Goal: Information Seeking & Learning: Learn about a topic

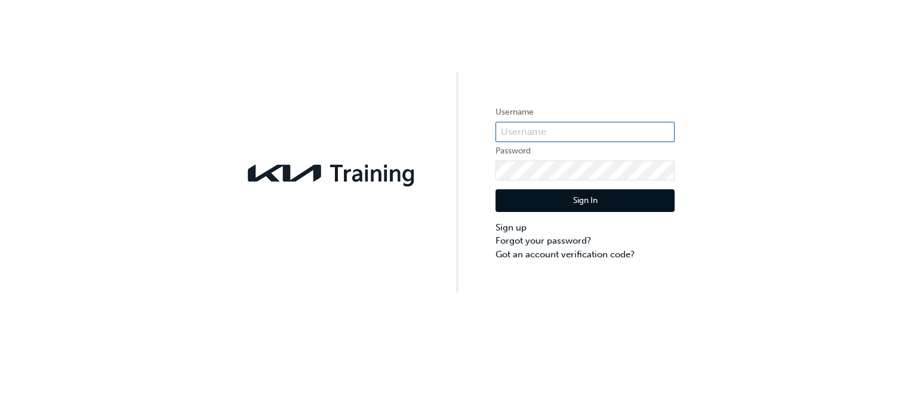
click at [598, 134] on input "text" at bounding box center [585, 132] width 179 height 20
type input "KAU83806J2"
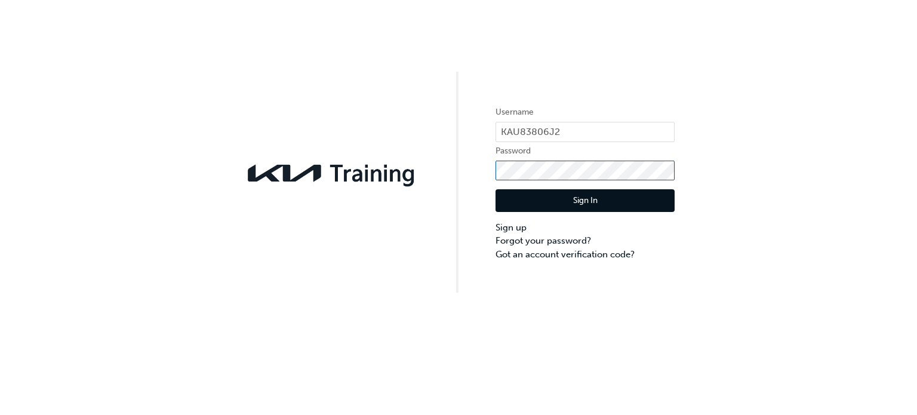
click button "Sign In" at bounding box center [585, 200] width 179 height 23
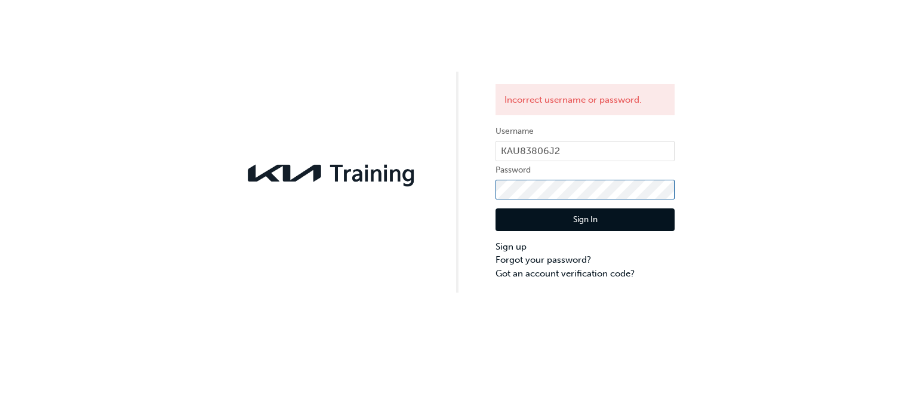
click button "Sign In" at bounding box center [585, 219] width 179 height 23
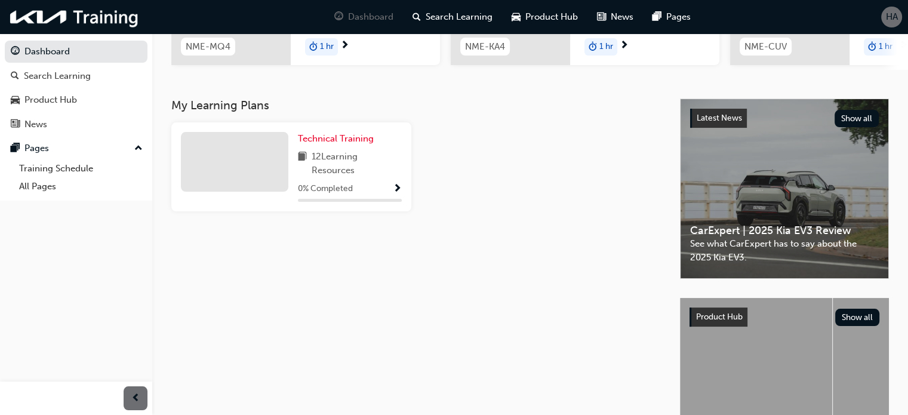
scroll to position [297, 0]
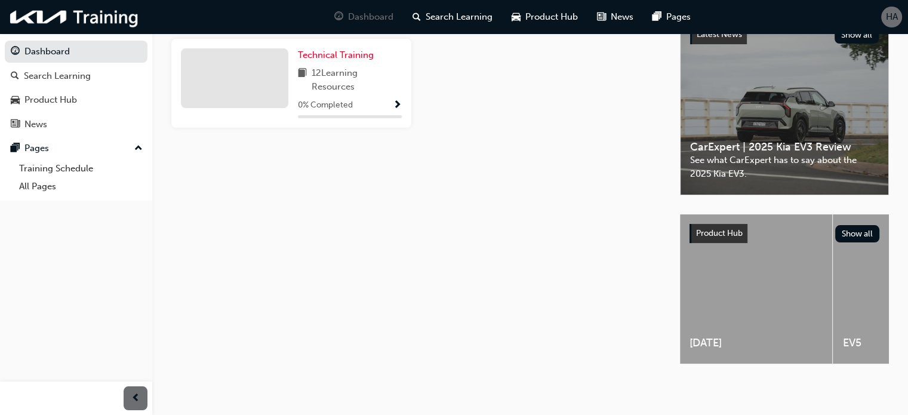
click at [381, 107] on div "0 % Completed" at bounding box center [350, 105] width 104 height 15
click at [301, 56] on link "Technical Training" at bounding box center [338, 55] width 81 height 14
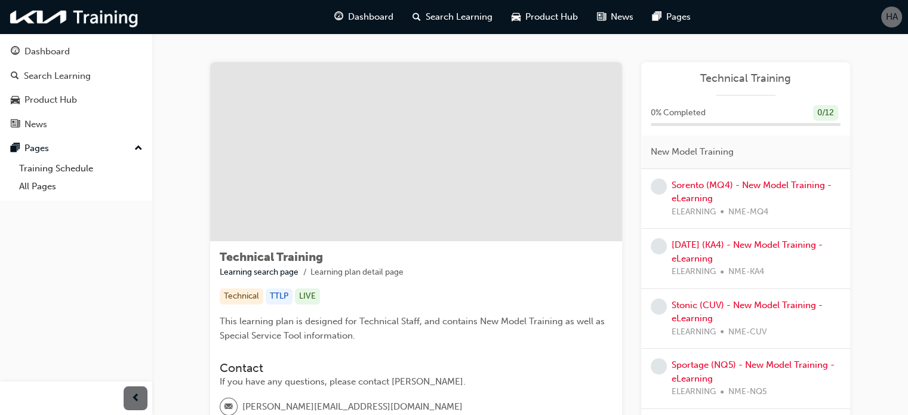
click at [433, 236] on div at bounding box center [416, 151] width 412 height 179
click at [705, 184] on link "Sorento (MQ4) - New Model Training - eLearning" at bounding box center [752, 192] width 160 height 24
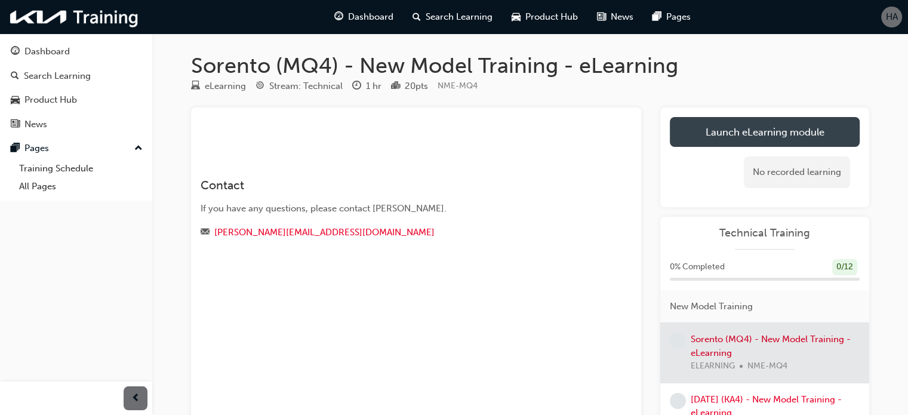
click at [721, 133] on link "Launch eLearning module" at bounding box center [765, 132] width 190 height 30
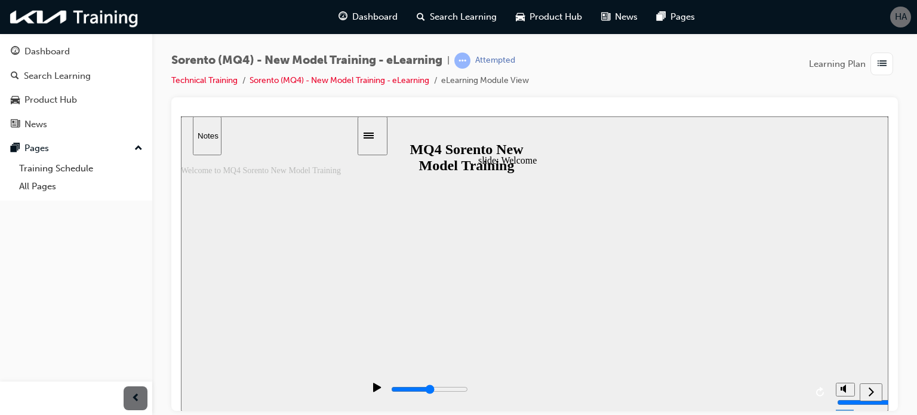
click at [377, 392] on icon "play/pause" at bounding box center [377, 387] width 8 height 10
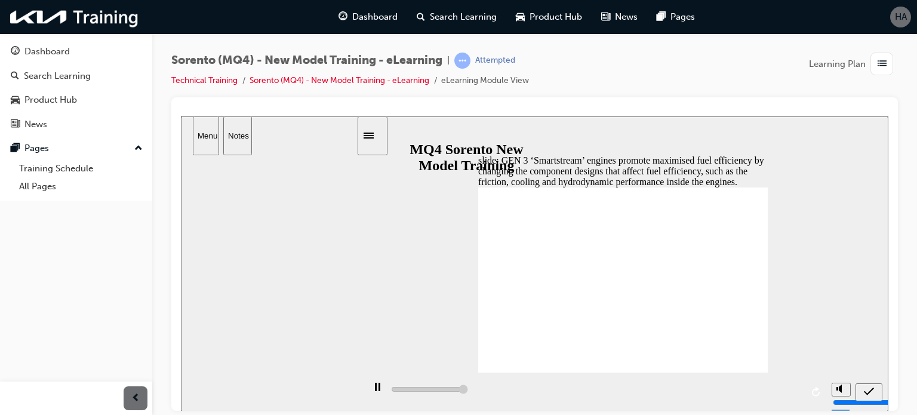
type input "5000"
radio input "true"
click at [866, 387] on icon "submit" at bounding box center [869, 391] width 10 height 11
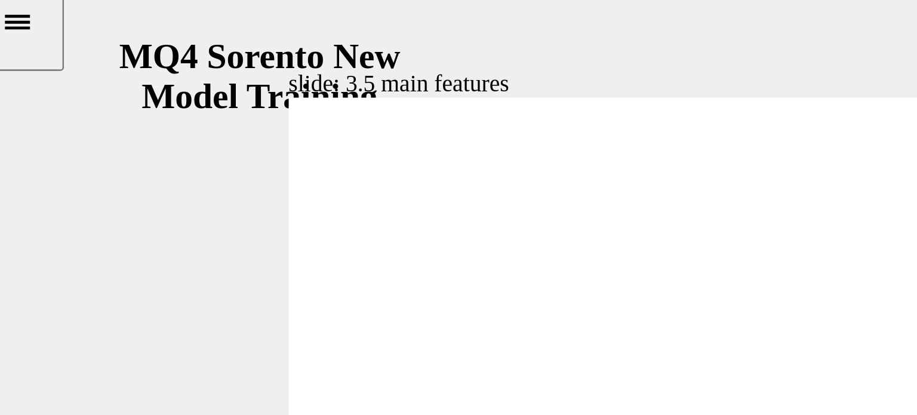
drag, startPoint x: -21, startPoint y: 72, endPoint x: -94, endPoint y: 29, distance: 85.1
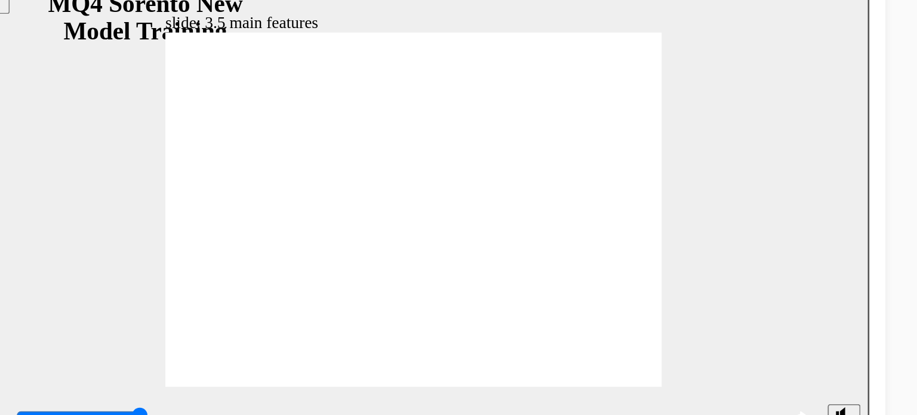
click at [245, 96] on div "slide: 3.5 main features 직선 연결선 3 Group 3 • Reduced friction • Easy to apply va…" at bounding box center [10, 94] width 708 height 295
click at [244, 93] on div "slide: Mid Phase CVVT 직선 연결선 3 - Normal CVVT : When the engine stops, intake ca…" at bounding box center [10, 94] width 708 height 295
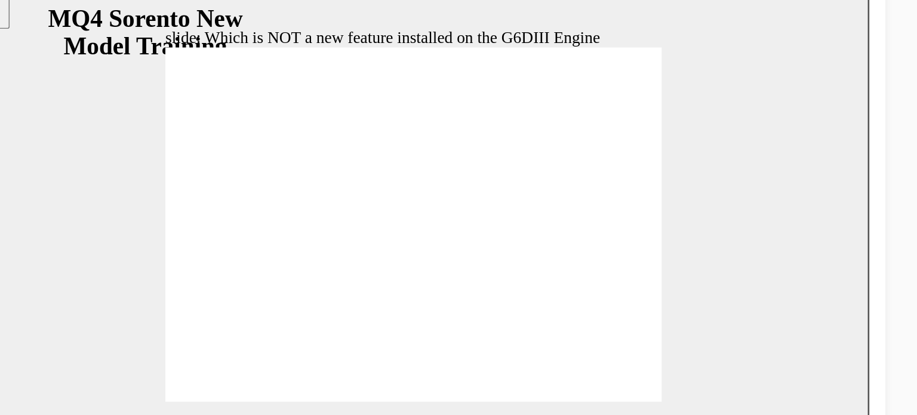
type input "4900"
radio input "true"
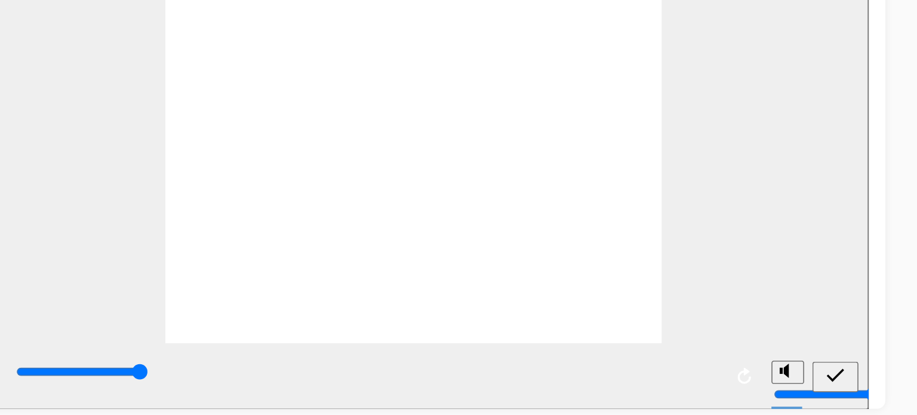
click at [348, 180] on icon "submit" at bounding box center [344, 179] width 10 height 11
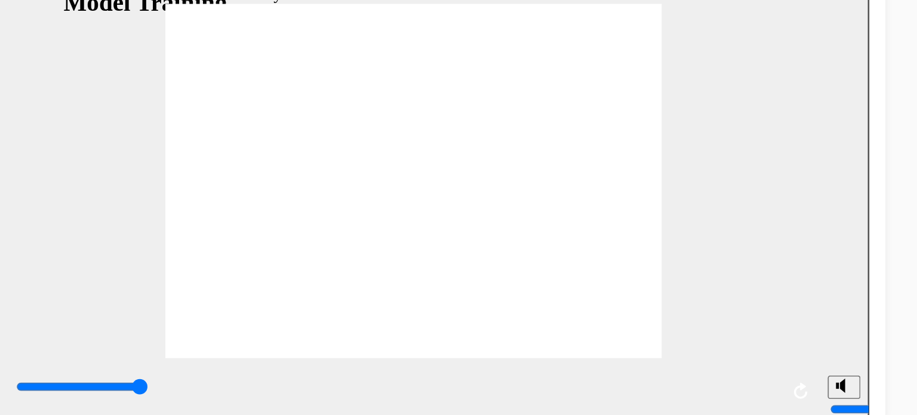
click at [244, 60] on div "slide: lubricant system • Improved fuel efficiency due to optimum lubricant sys…" at bounding box center [10, 65] width 708 height 295
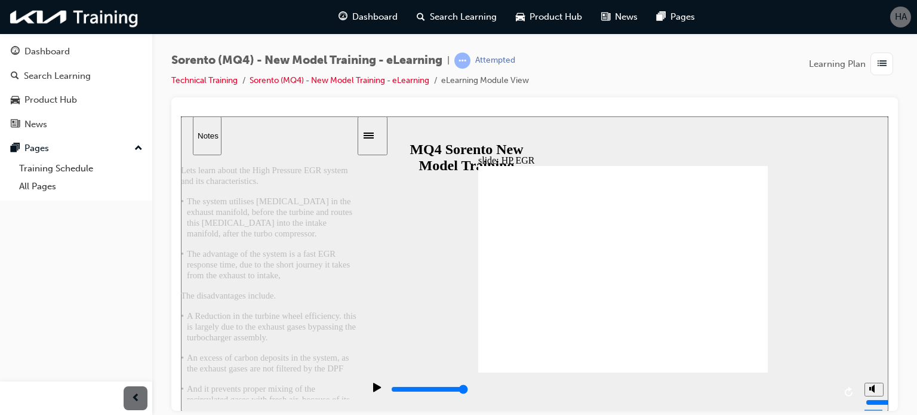
scroll to position [44, 0]
click at [881, 60] on span "list-icon" at bounding box center [882, 64] width 9 height 15
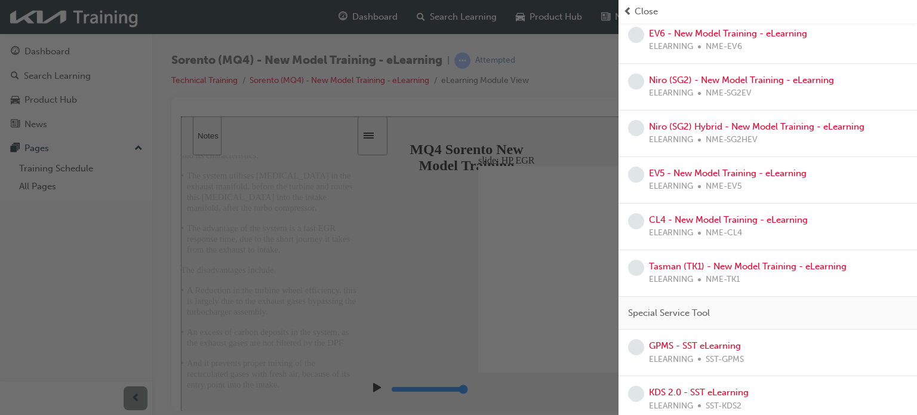
scroll to position [335, 0]
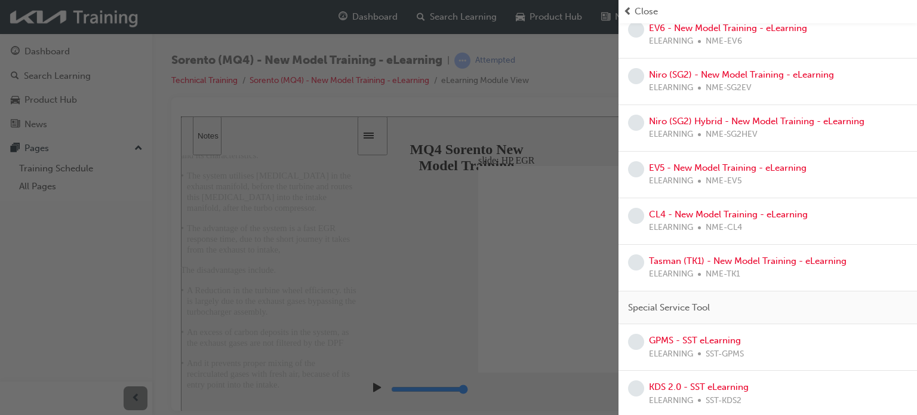
click at [569, 142] on div "button" at bounding box center [309, 207] width 619 height 415
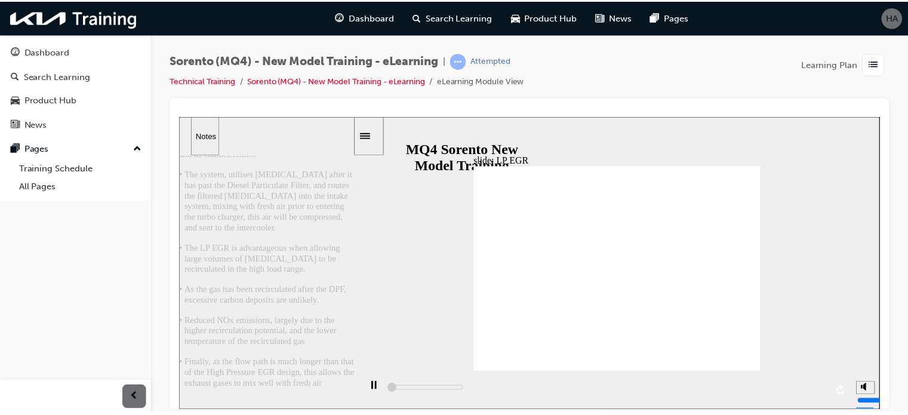
scroll to position [0, 0]
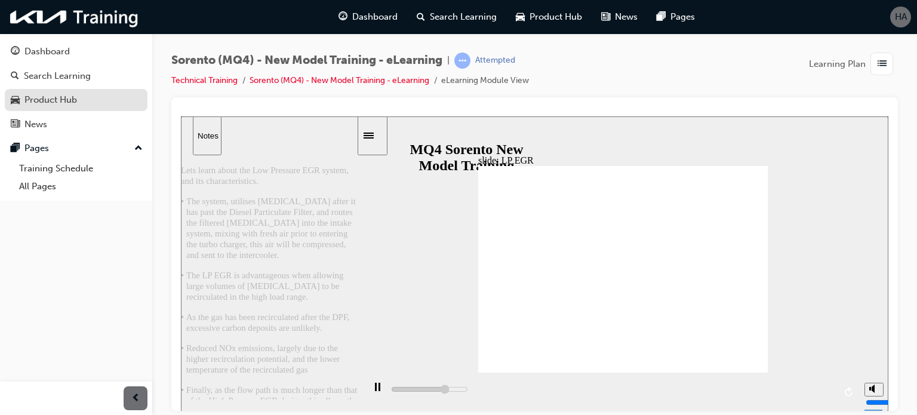
click at [37, 95] on div "Product Hub" at bounding box center [50, 100] width 53 height 14
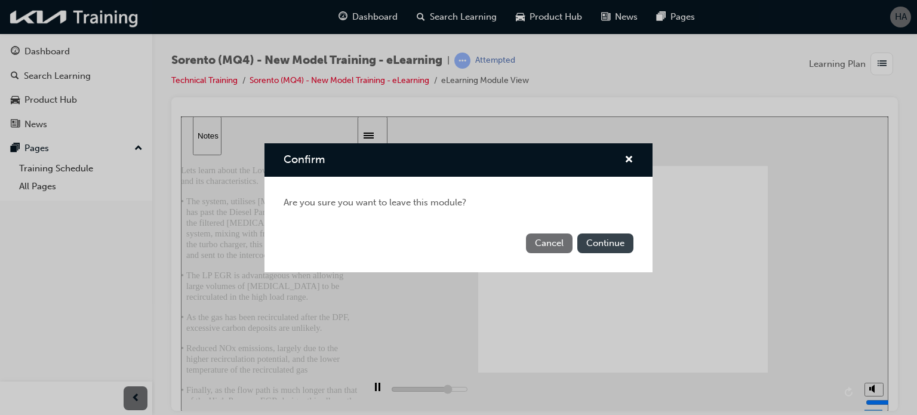
type input "38700"
click at [590, 247] on button "Continue" at bounding box center [606, 244] width 56 height 20
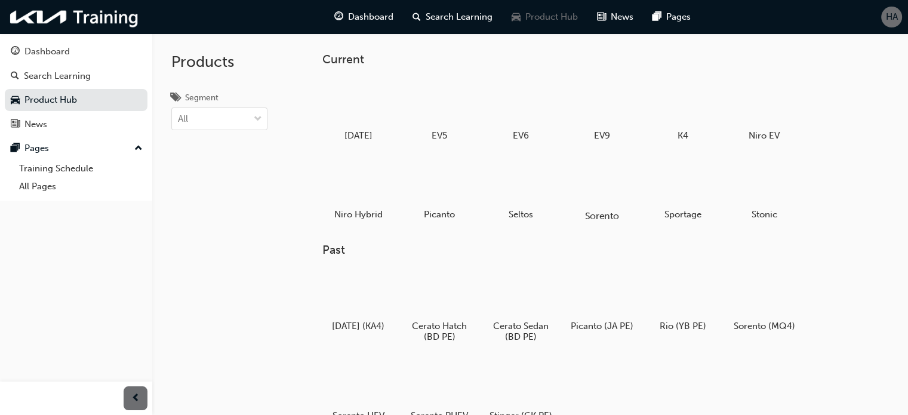
scroll to position [79, 0]
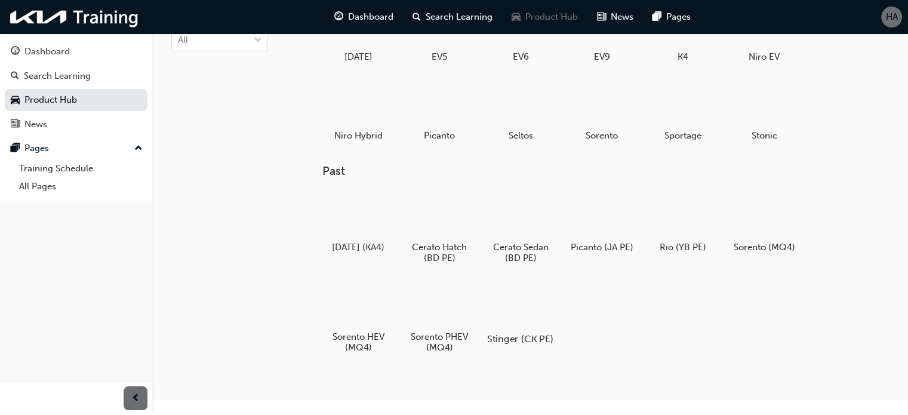
click at [509, 326] on div at bounding box center [521, 303] width 66 height 47
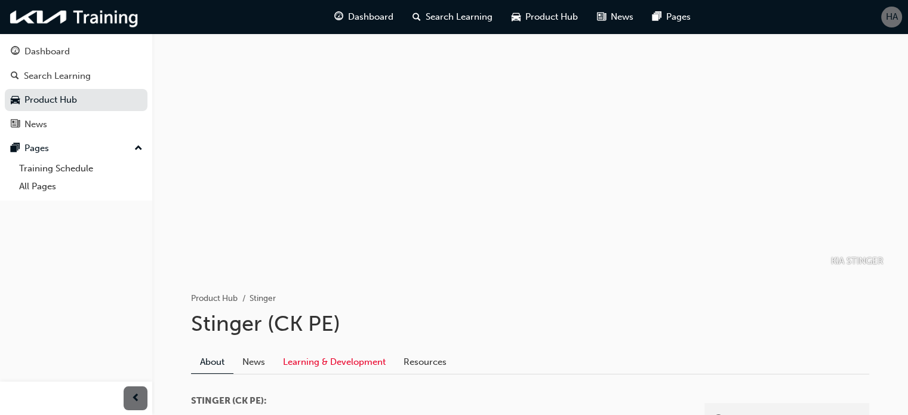
click at [335, 352] on link "Learning & Development" at bounding box center [334, 362] width 121 height 23
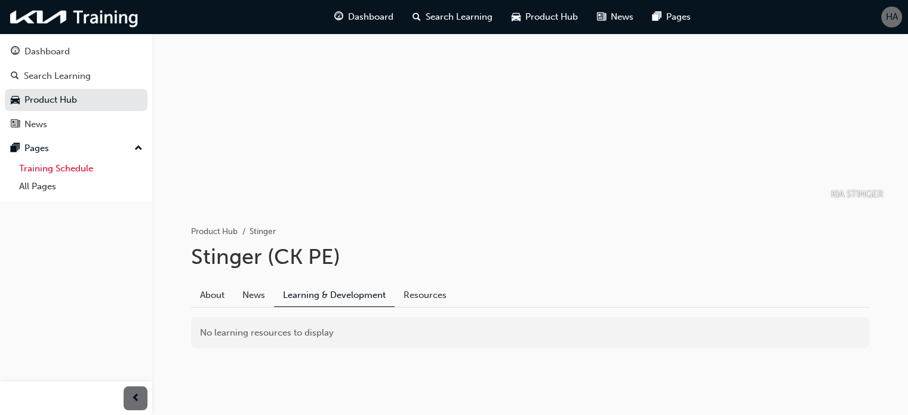
click at [84, 169] on link "Training Schedule" at bounding box center [80, 168] width 133 height 19
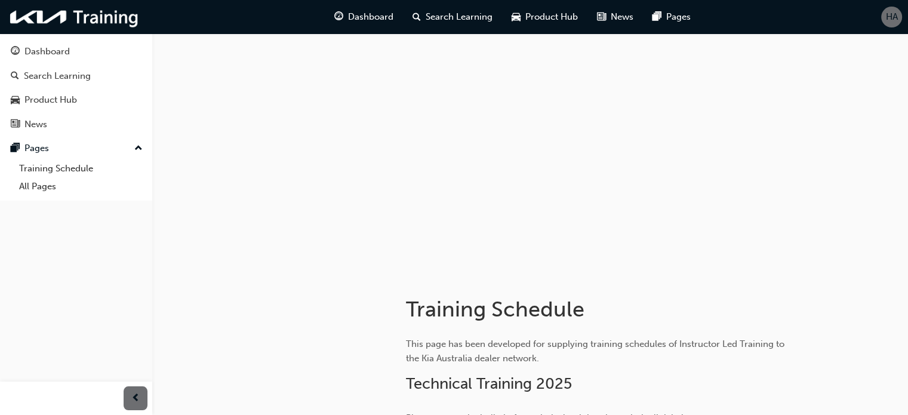
scroll to position [151, 0]
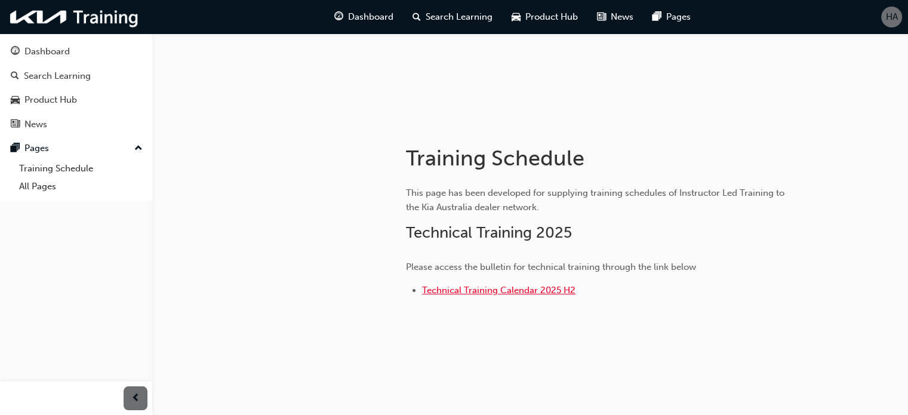
click at [466, 289] on span "Technical Training Calendar 2025 H2" at bounding box center [498, 290] width 153 height 11
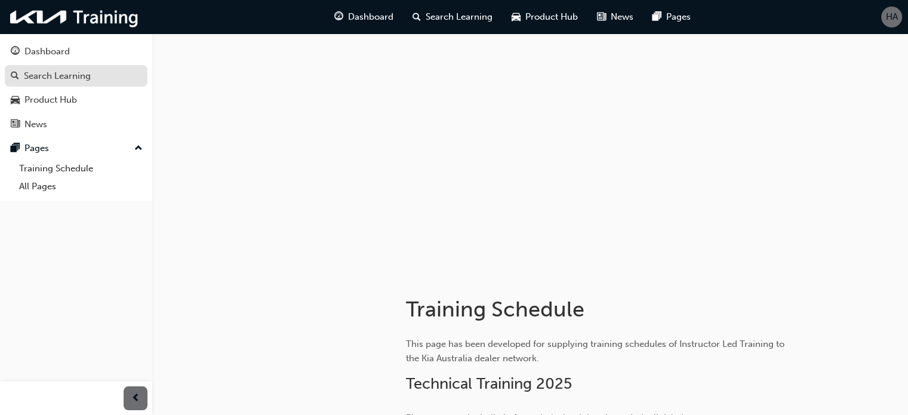
click at [53, 79] on div "Search Learning" at bounding box center [57, 76] width 67 height 14
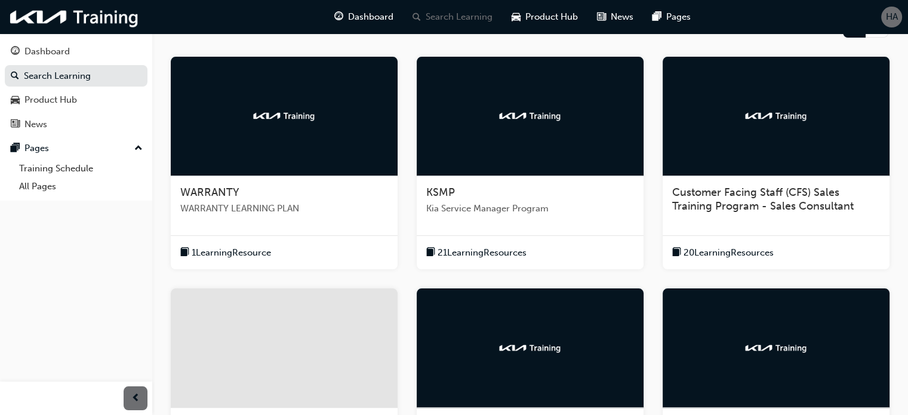
scroll to position [229, 0]
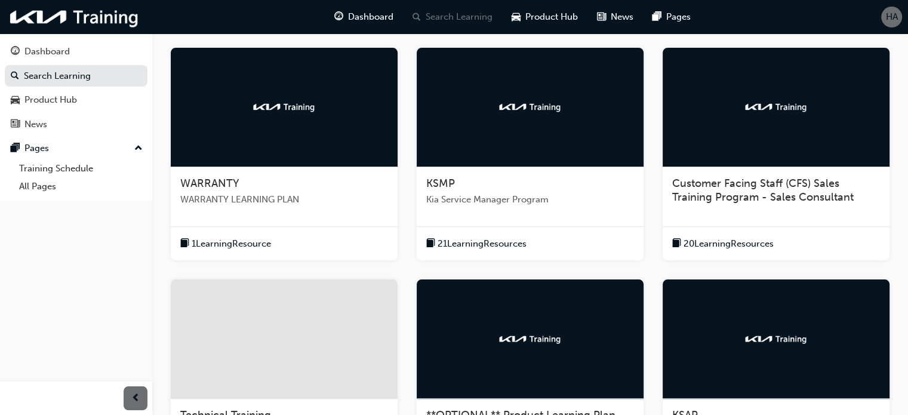
click at [271, 291] on div at bounding box center [284, 339] width 227 height 119
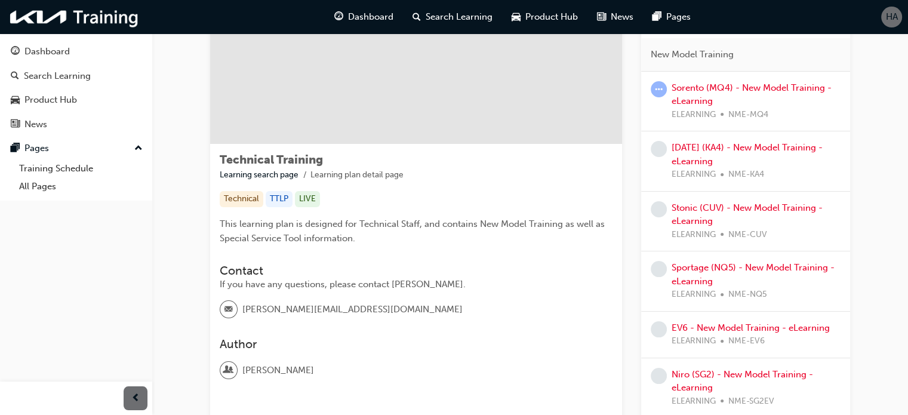
scroll to position [77, 0]
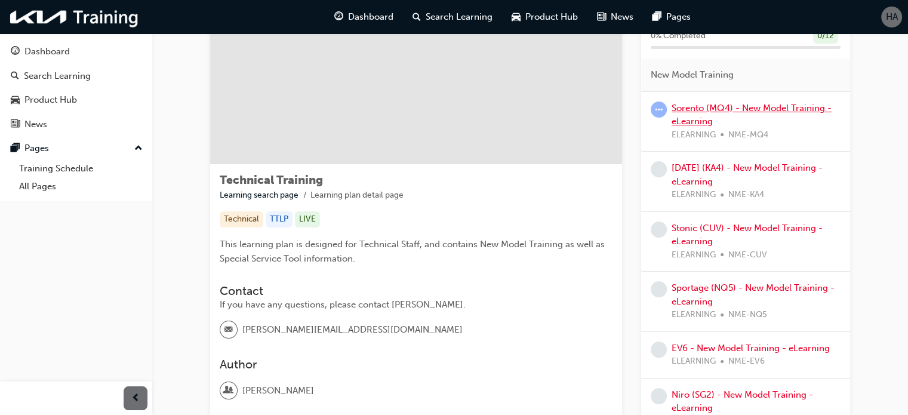
click at [708, 112] on link "Sorento (MQ4) - New Model Training - eLearning" at bounding box center [752, 115] width 160 height 24
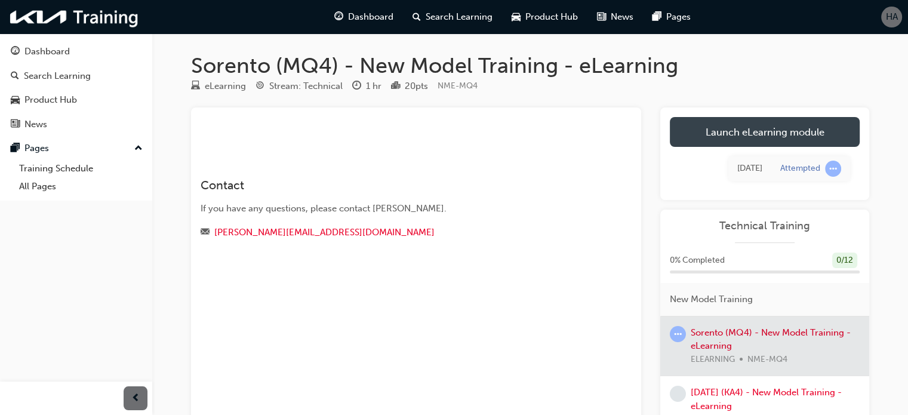
click at [785, 121] on link "Launch eLearning module" at bounding box center [765, 132] width 190 height 30
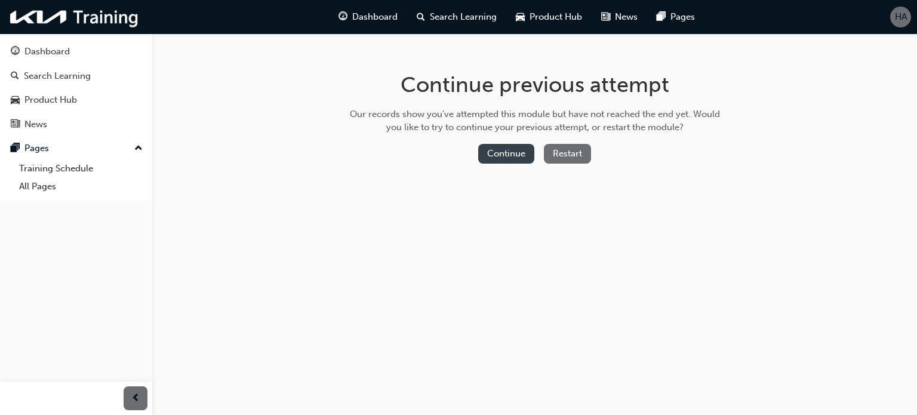
click at [502, 160] on button "Continue" at bounding box center [506, 154] width 56 height 20
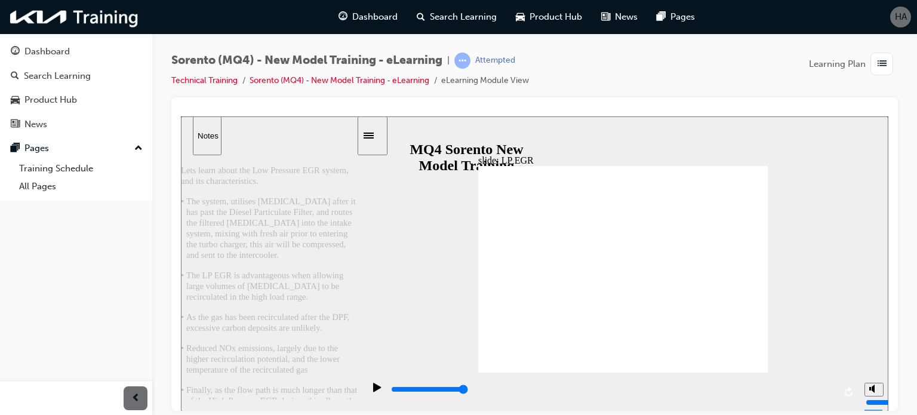
drag, startPoint x: 529, startPoint y: 225, endPoint x: 573, endPoint y: 186, distance: 59.7
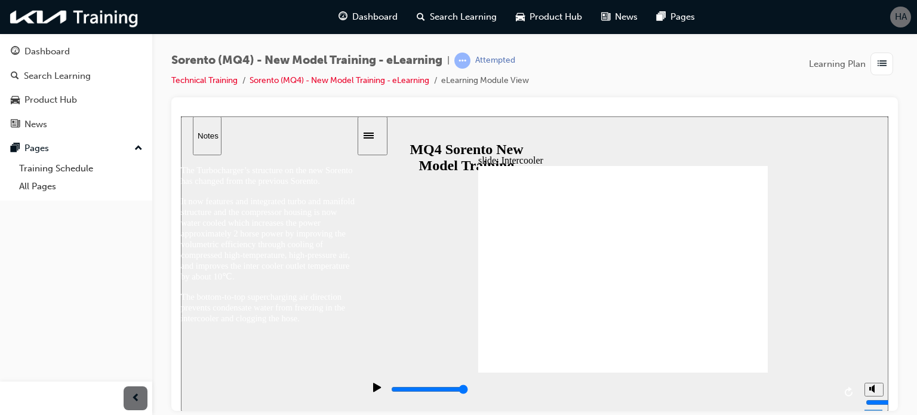
type input "5000"
radio input "true"
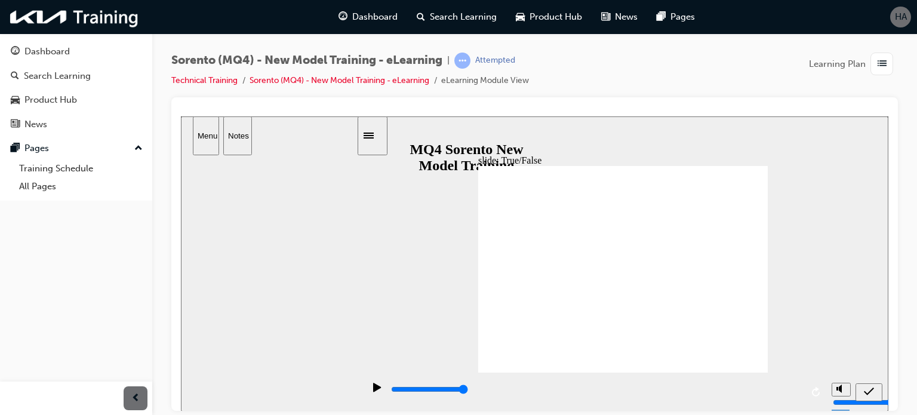
click at [877, 391] on div "submit" at bounding box center [869, 392] width 17 height 13
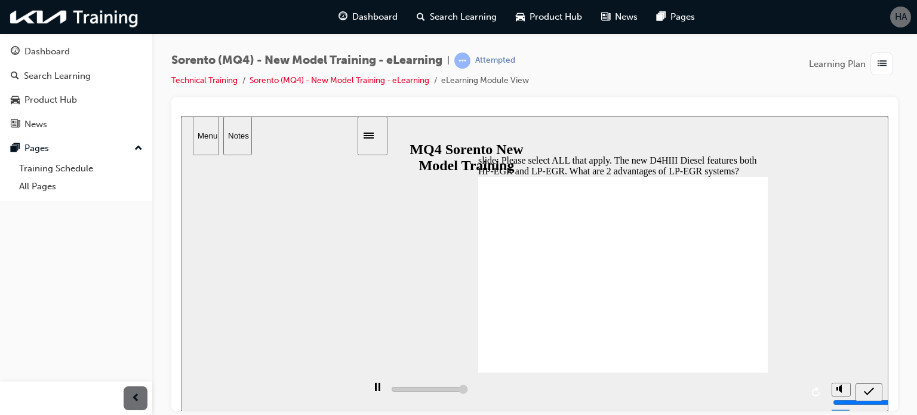
type input "5000"
drag, startPoint x: 730, startPoint y: 203, endPoint x: 609, endPoint y: 217, distance: 122.0
checkbox input "true"
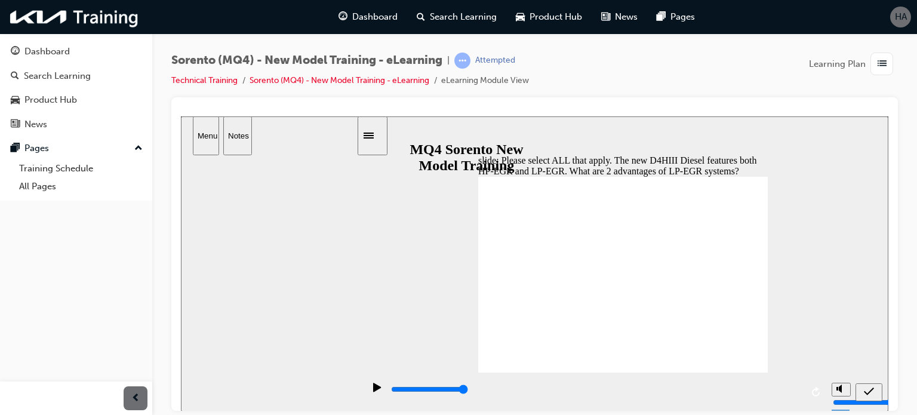
checkbox input "true"
click at [877, 386] on div "submit" at bounding box center [869, 392] width 17 height 13
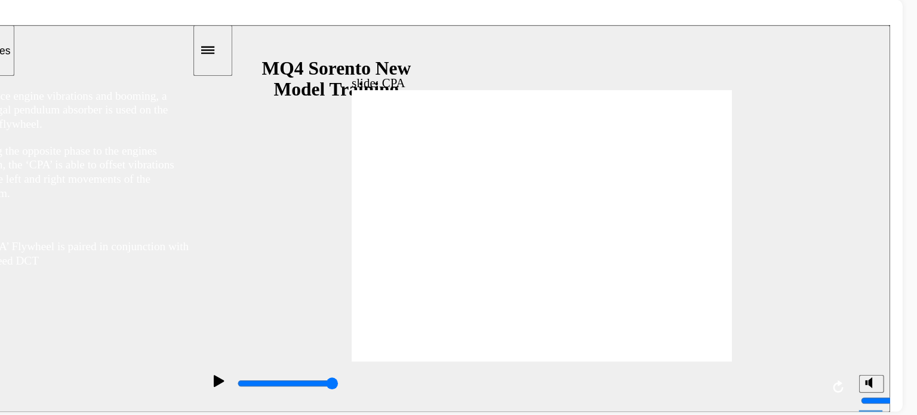
click at [551, 171] on div "slide: CPA 직선 연결선 3 Group 3 Primary flywheel Ring gear CPA Flange 직선 화살표 연결선 20…" at bounding box center [315, 171] width 708 height 295
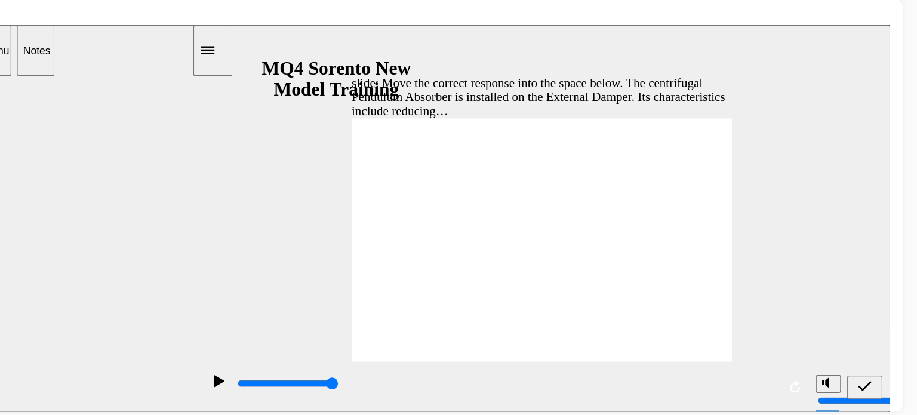
drag, startPoint x: 395, startPoint y: 233, endPoint x: 387, endPoint y: 119, distance: 114.3
click at [654, 294] on icon "submit" at bounding box center [649, 299] width 10 height 11
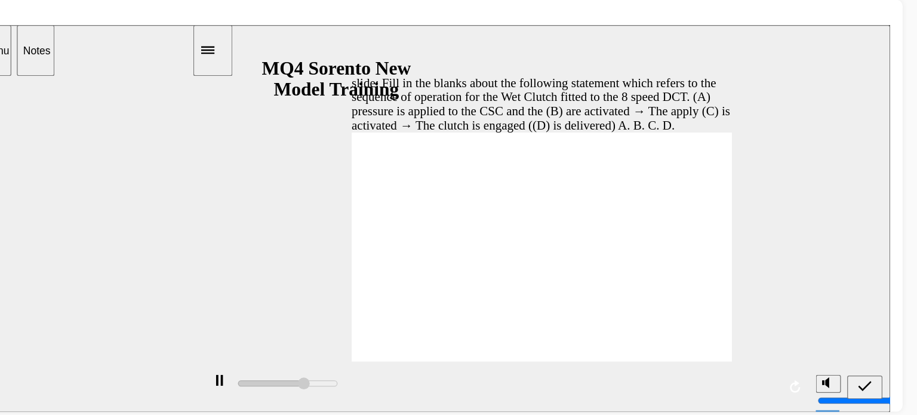
click at [652, 303] on icon "submit" at bounding box center [649, 299] width 10 height 11
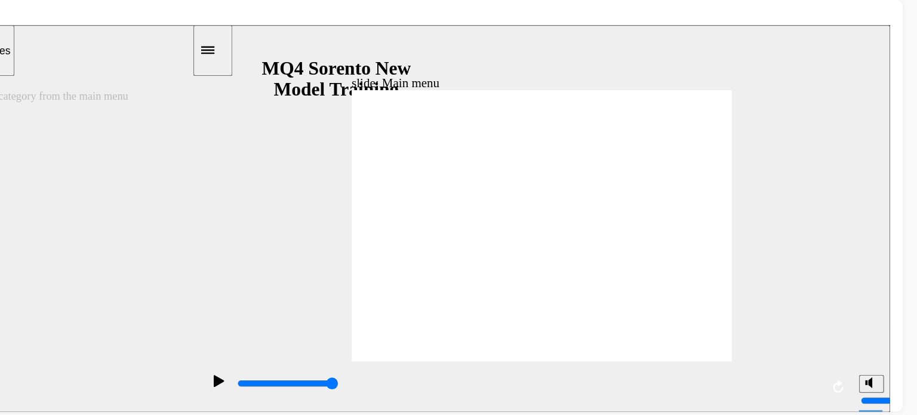
type input "5000"
